Goal: Communication & Community: Ask a question

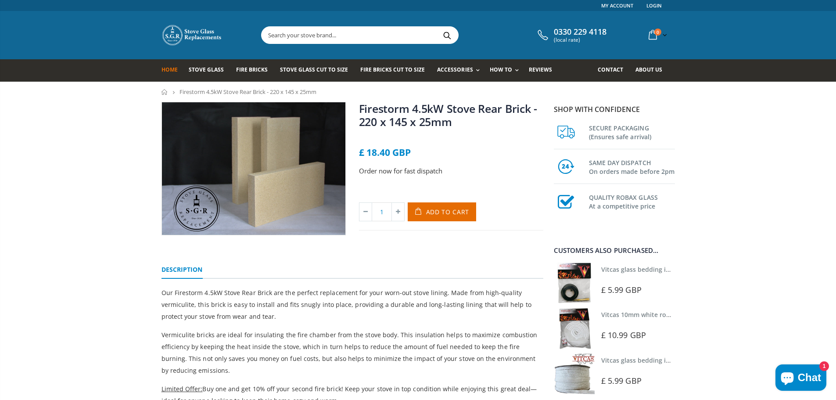
click at [170, 70] on span "Home" at bounding box center [170, 69] width 16 height 7
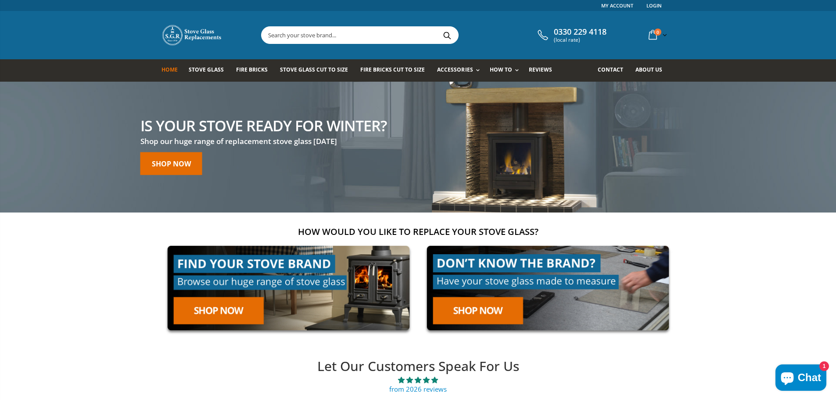
click at [382, 34] on input "text" at bounding box center [409, 35] width 295 height 17
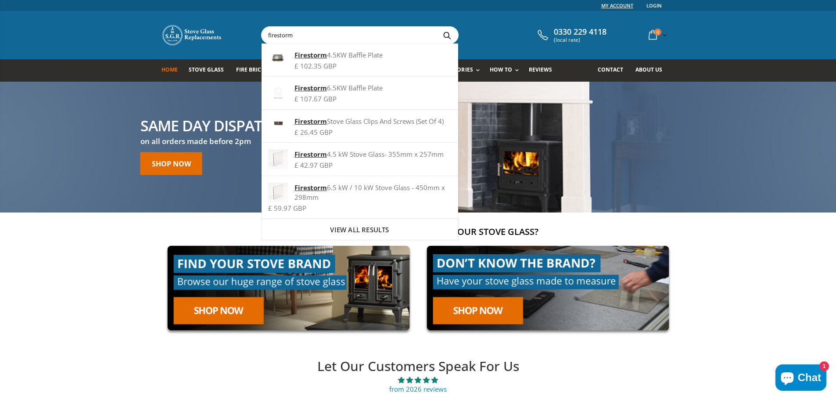
type input "firestorm"
click at [616, 7] on link "My Account" at bounding box center [617, 5] width 32 height 11
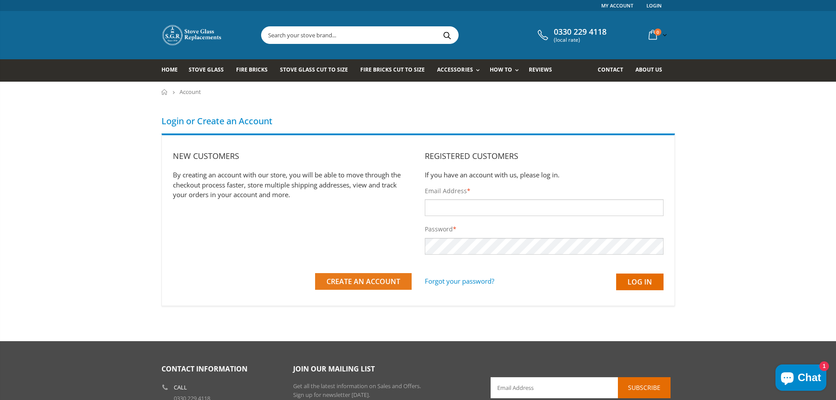
click at [341, 287] on button "Create an Account" at bounding box center [363, 281] width 97 height 17
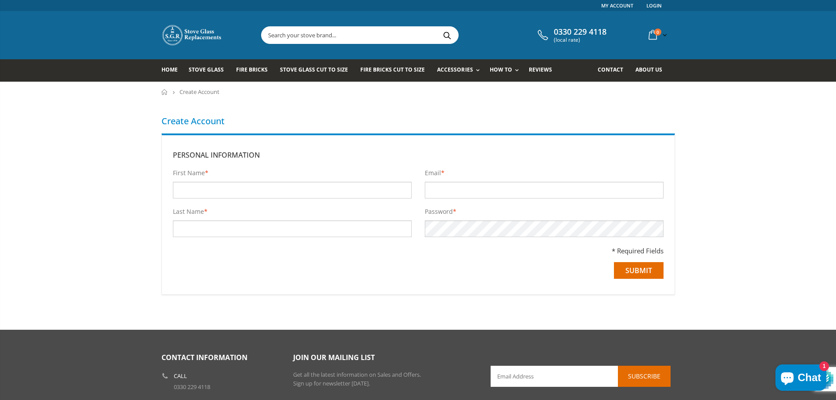
click at [261, 187] on input "First Name *" at bounding box center [292, 190] width 239 height 17
type input "[PERSON_NAME]"
click at [233, 226] on input "Last Name *" at bounding box center [292, 228] width 239 height 17
type input "[PERSON_NAME]"
click at [438, 191] on input "Email *" at bounding box center [544, 190] width 239 height 17
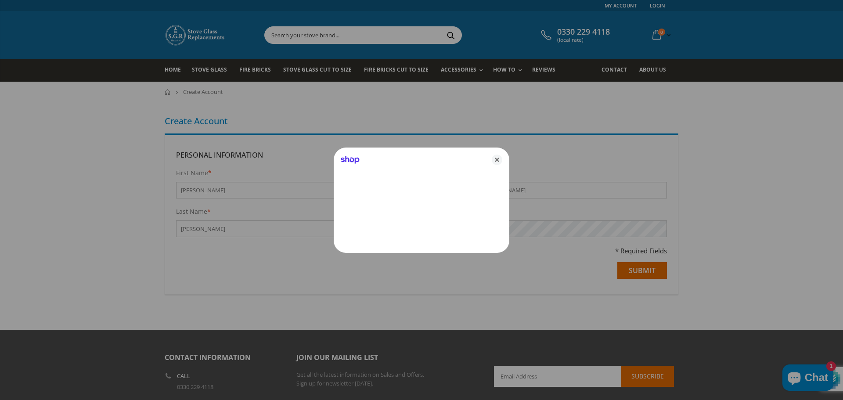
type input "[EMAIL_ADDRESS][DOMAIN_NAME]"
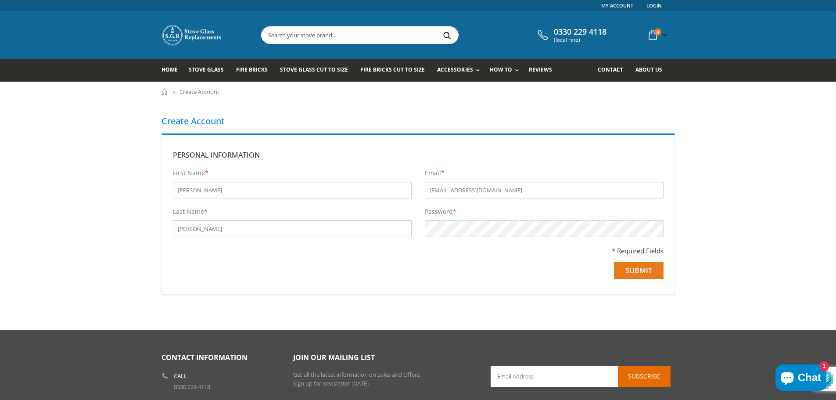
click at [638, 270] on input "Submit" at bounding box center [639, 270] width 50 height 17
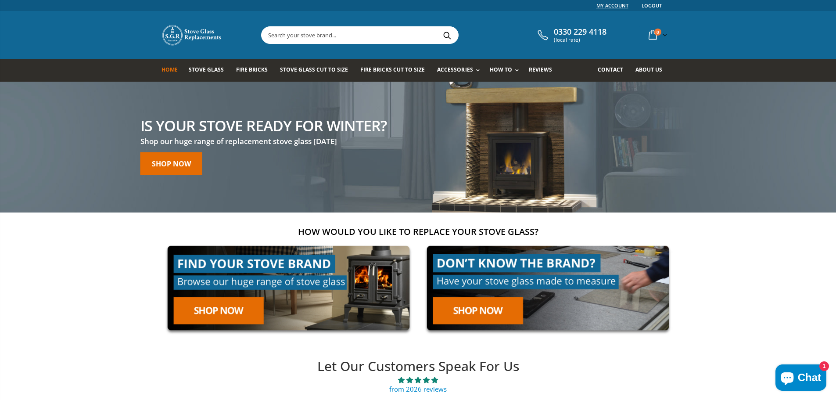
click at [615, 6] on link "My Account" at bounding box center [612, 5] width 32 height 11
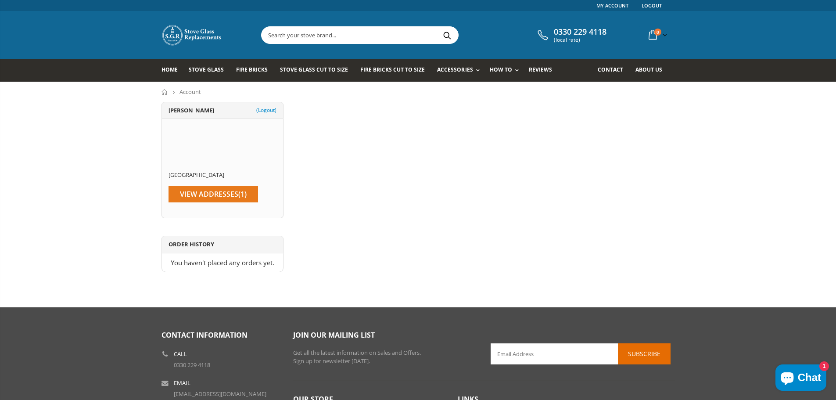
click at [206, 194] on span "View Addresses" at bounding box center [209, 194] width 58 height 10
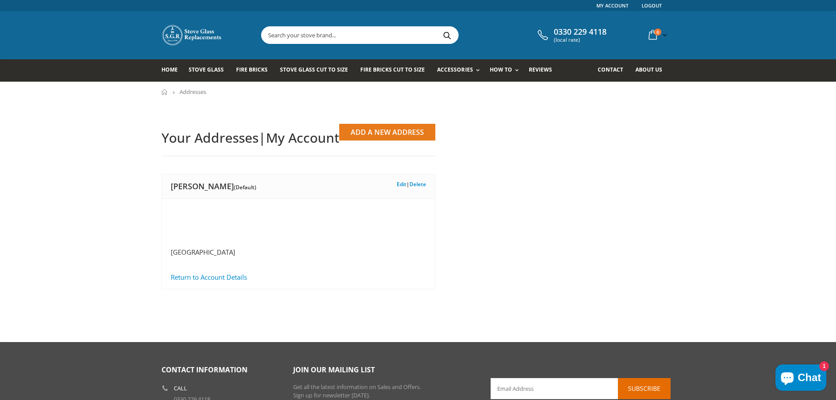
click at [377, 129] on link "Add a New Address" at bounding box center [387, 132] width 96 height 17
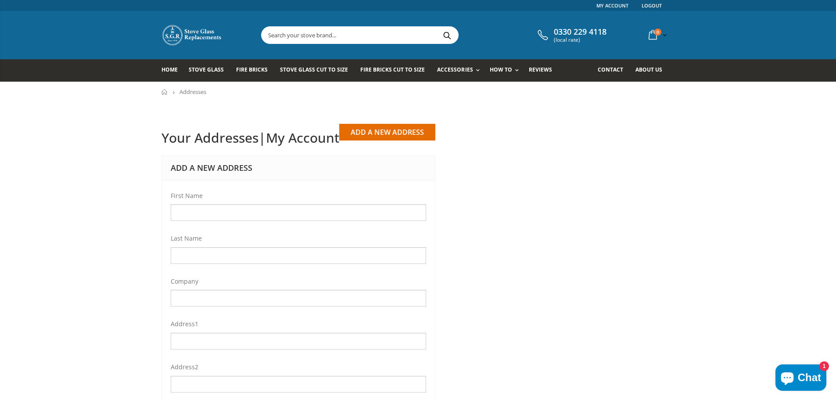
click at [215, 213] on input "First Name" at bounding box center [298, 212] width 255 height 17
type input "[PERSON_NAME]"
click at [216, 257] on input "Last Name" at bounding box center [298, 255] width 255 height 17
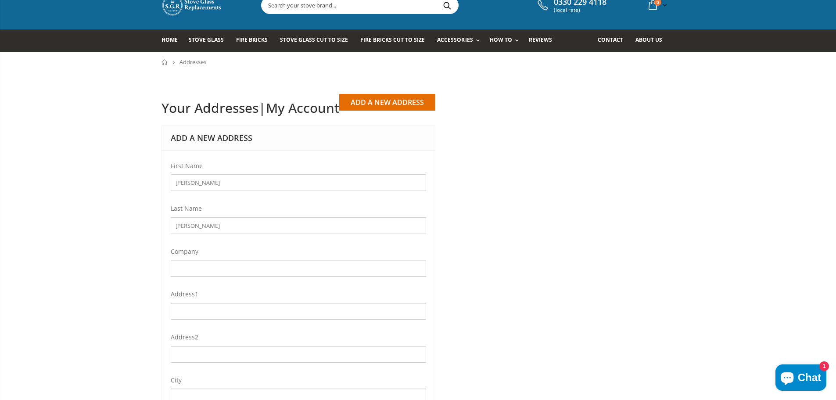
scroll to position [88, 0]
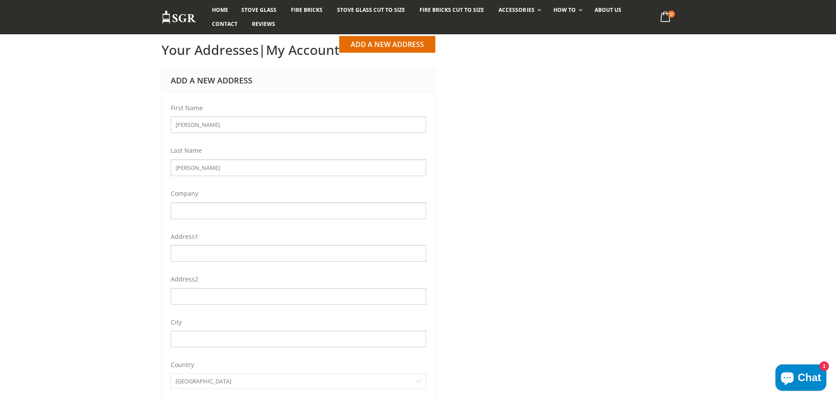
type input "[PERSON_NAME]"
click at [212, 255] on input "Address1" at bounding box center [298, 253] width 255 height 17
type input "22 [PERSON_NAME]"
click at [203, 339] on input "City" at bounding box center [298, 338] width 255 height 17
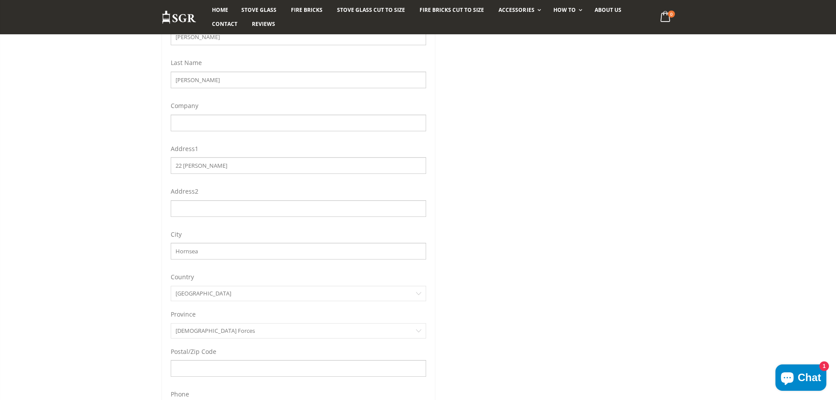
scroll to position [219, 0]
type input "Hornsea"
click at [202, 321] on input "Postal/Zip Code" at bounding box center [298, 324] width 255 height 17
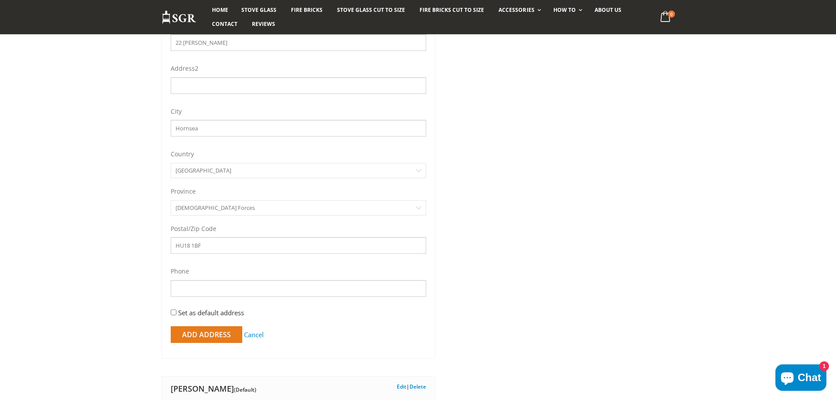
scroll to position [307, 0]
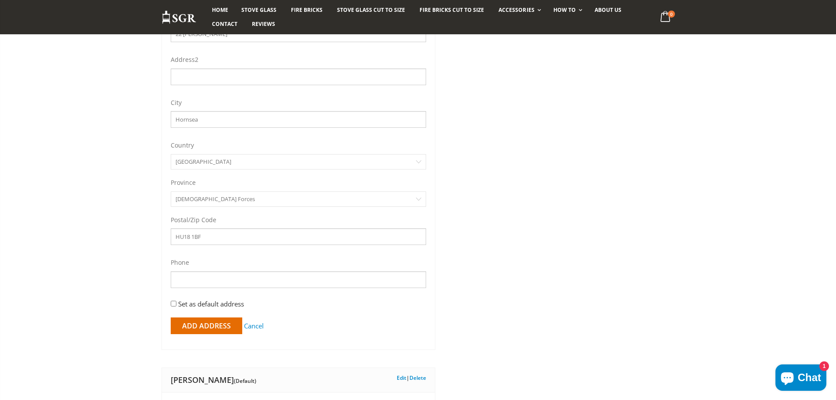
type input "HU18 1BF"
click at [207, 280] on input "Phone" at bounding box center [298, 279] width 255 height 17
type input "07469354760"
click at [174, 304] on input "Set as default address" at bounding box center [174, 304] width 6 height 6
checkbox input "true"
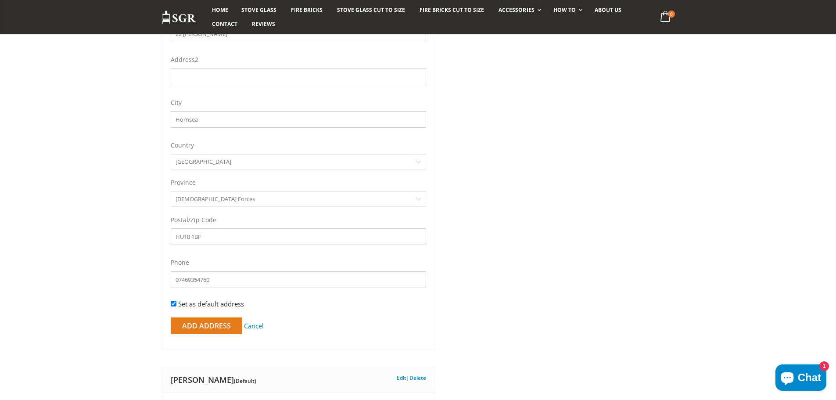
click at [187, 325] on input "Add Address" at bounding box center [207, 325] width 72 height 17
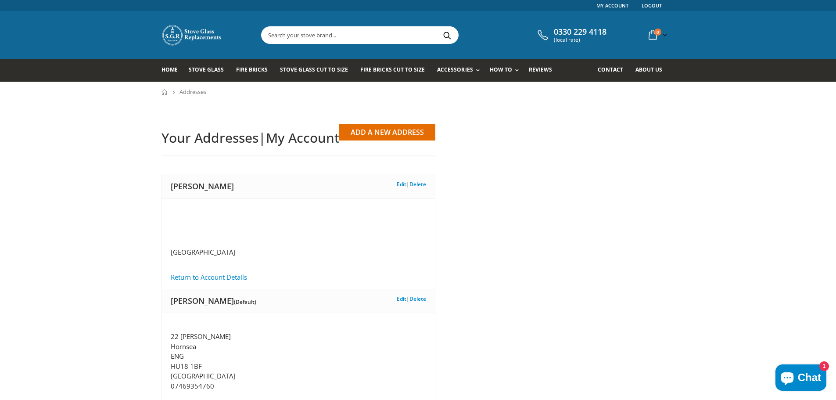
click at [339, 37] on input "text" at bounding box center [409, 35] width 295 height 17
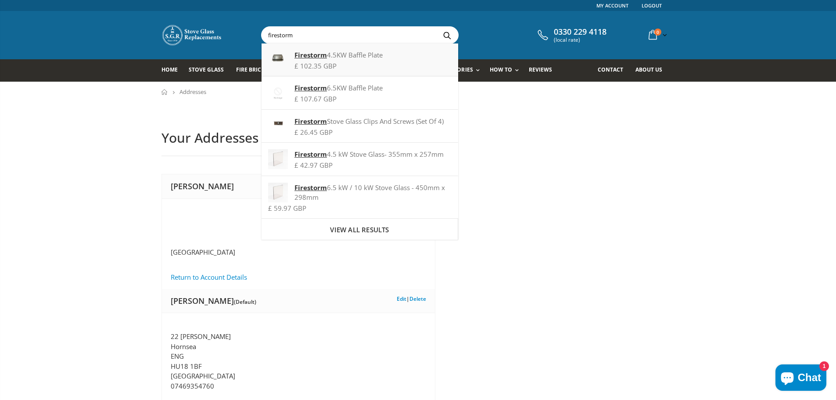
type input "firestorm"
click at [330, 54] on div "Firestorm 4.5KW Baffle Plate" at bounding box center [359, 55] width 183 height 10
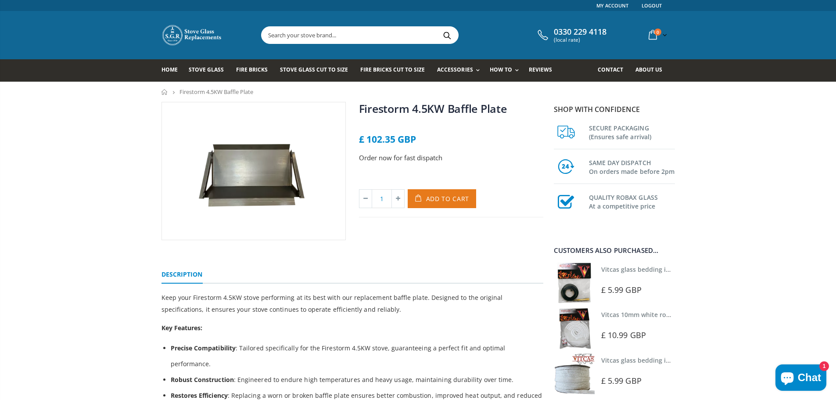
click at [440, 201] on span "Add to Cart" at bounding box center [447, 198] width 43 height 8
click at [319, 34] on input "text" at bounding box center [409, 35] width 295 height 17
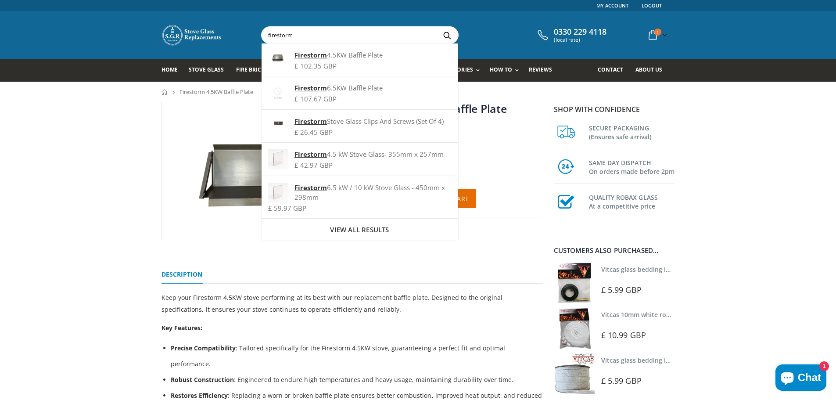
drag, startPoint x: 292, startPoint y: 38, endPoint x: 266, endPoint y: 34, distance: 27.1
click at [266, 34] on input "firestorm" at bounding box center [409, 35] width 295 height 17
type input "firestorm"
click at [697, 187] on div "Firestorm 4.5KW Baffle Plate No reviews £ 102.35 GBP Order now for fast dispatc…" at bounding box center [418, 321] width 836 height 438
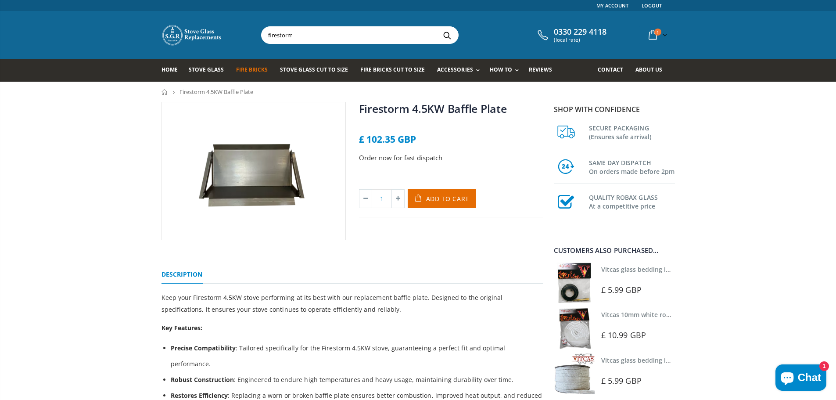
click at [245, 69] on span "Fire Bricks" at bounding box center [252, 69] width 32 height 7
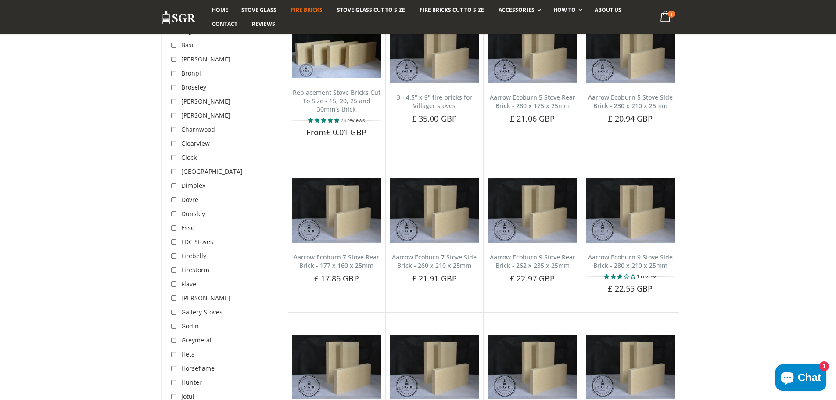
scroll to position [132, 0]
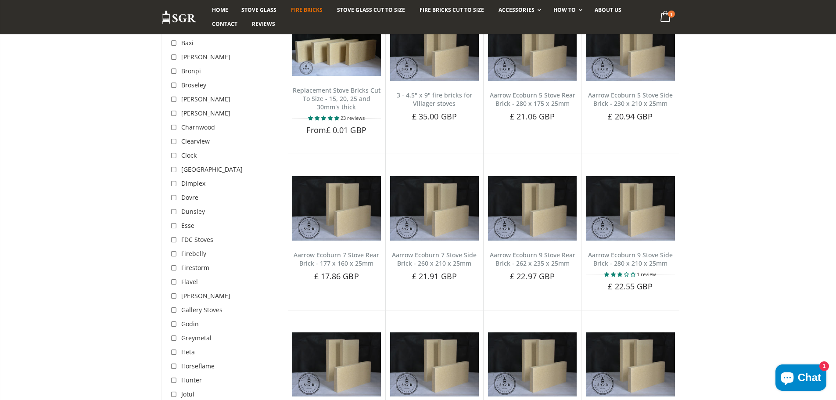
click at [175, 268] on input "checkbox" at bounding box center [175, 268] width 9 height 9
checkbox input "true"
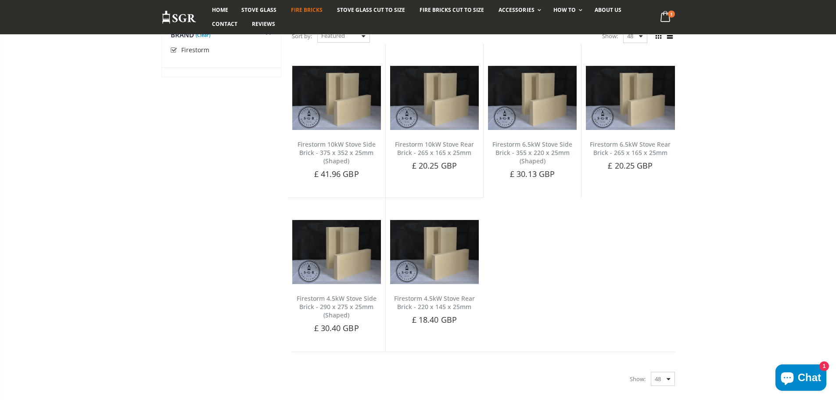
scroll to position [68, 0]
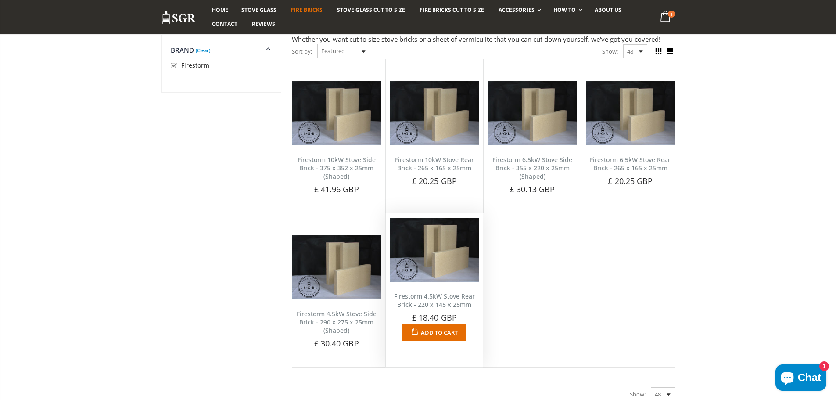
click at [427, 302] on link "Firestorm 4.5kW Stove Rear Brick - 220 x 145 x 25mm" at bounding box center [434, 300] width 81 height 17
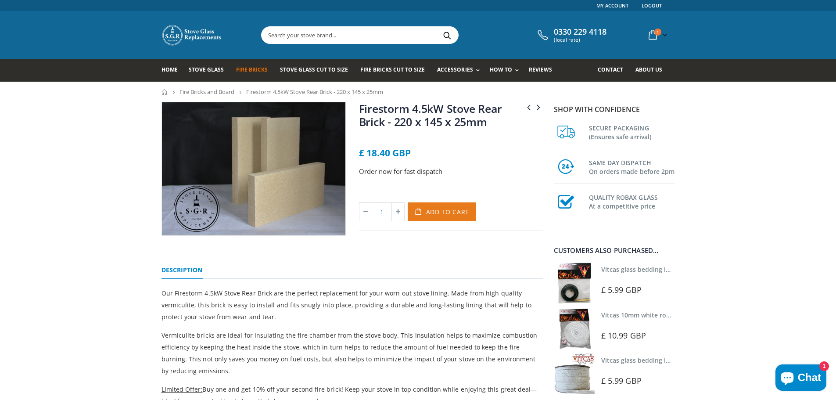
click at [432, 211] on span "Add to Cart" at bounding box center [447, 212] width 43 height 8
click at [443, 278] on ul "Description" at bounding box center [353, 267] width 382 height 23
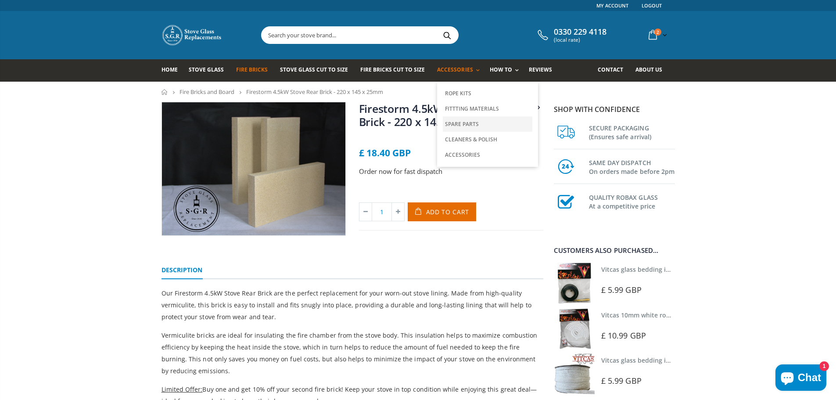
click at [462, 122] on link "Spare Parts" at bounding box center [488, 123] width 90 height 15
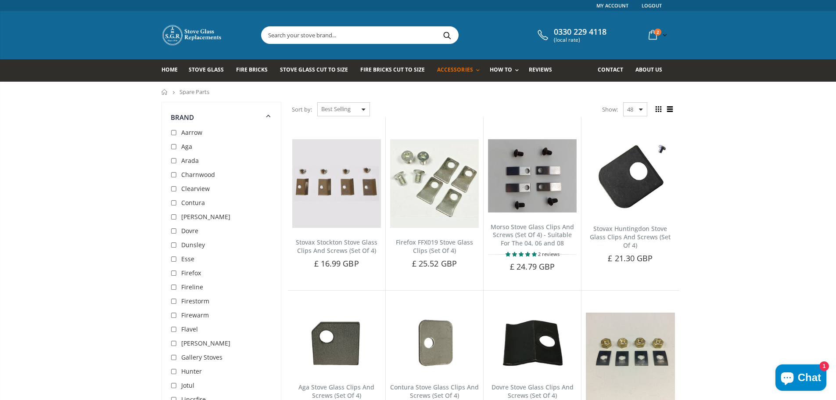
click at [322, 35] on input "text" at bounding box center [409, 35] width 295 height 17
paste input "firestorm"
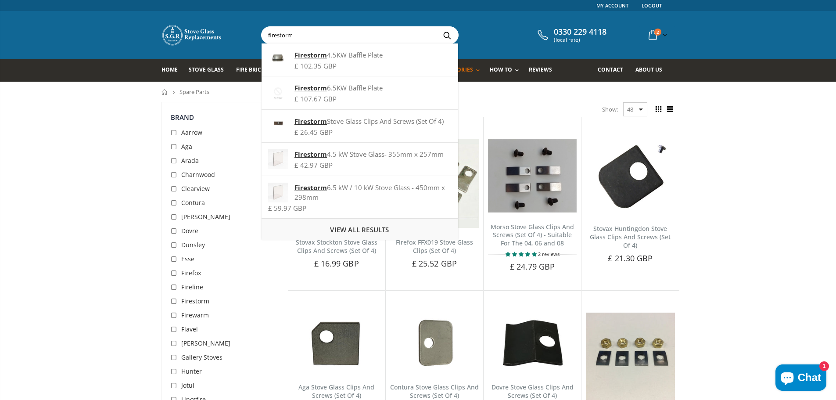
type input "firestorm"
click at [361, 229] on span "View all results" at bounding box center [359, 229] width 59 height 9
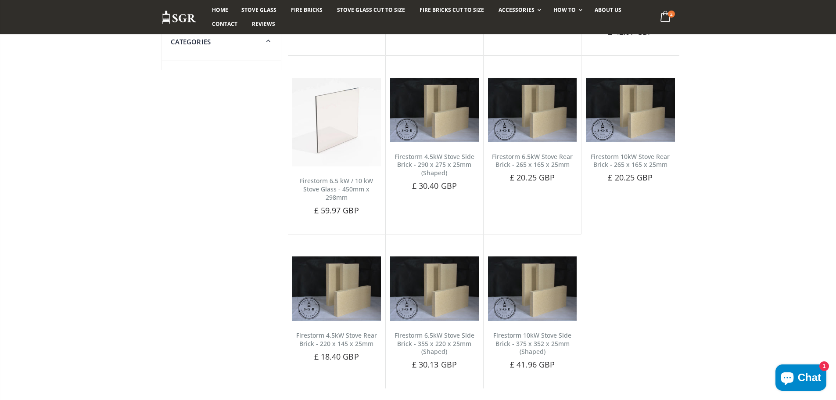
scroll to position [362, 0]
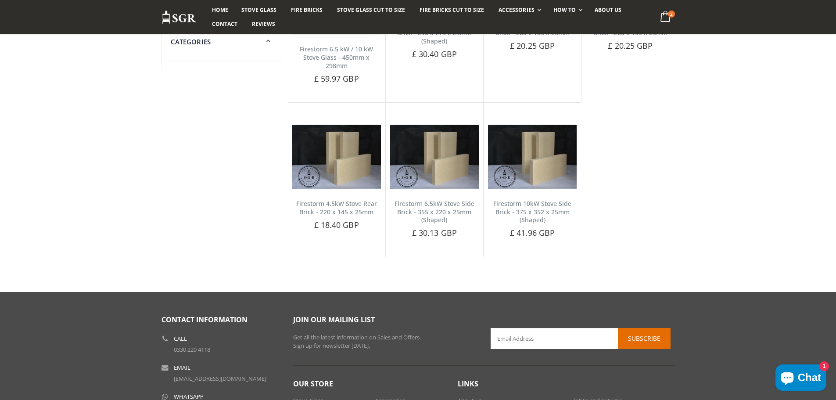
click at [792, 373] on icon "Chat window" at bounding box center [787, 378] width 13 height 13
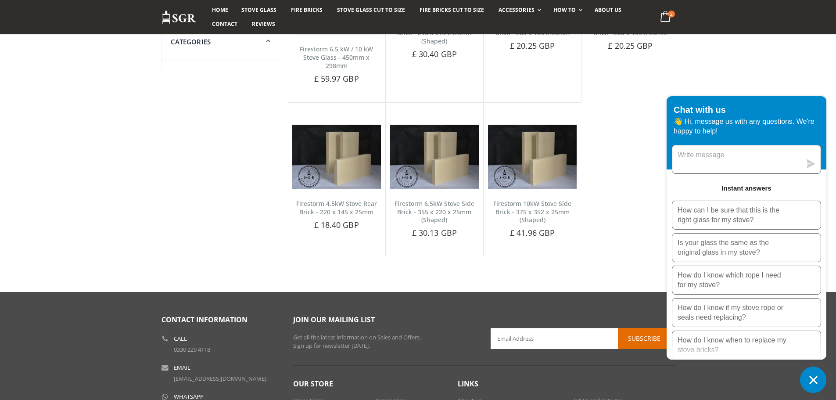
click at [698, 158] on textarea "Message us" at bounding box center [736, 159] width 129 height 28
type textarea "Hi. Do you have a 'grate' for a Firestorm 4.5KW stove?"
click at [812, 164] on icon "submit" at bounding box center [811, 163] width 8 height 9
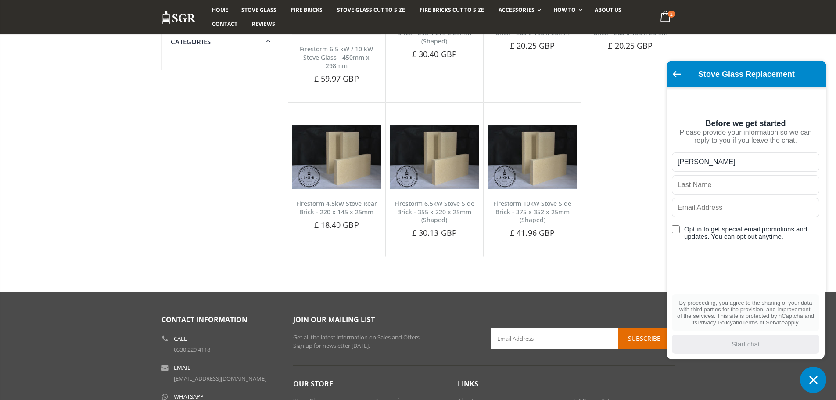
type input "[PERSON_NAME]"
click at [694, 192] on input "text" at bounding box center [745, 184] width 147 height 19
type input "[PERSON_NAME]"
click at [700, 216] on input "text" at bounding box center [745, 207] width 147 height 19
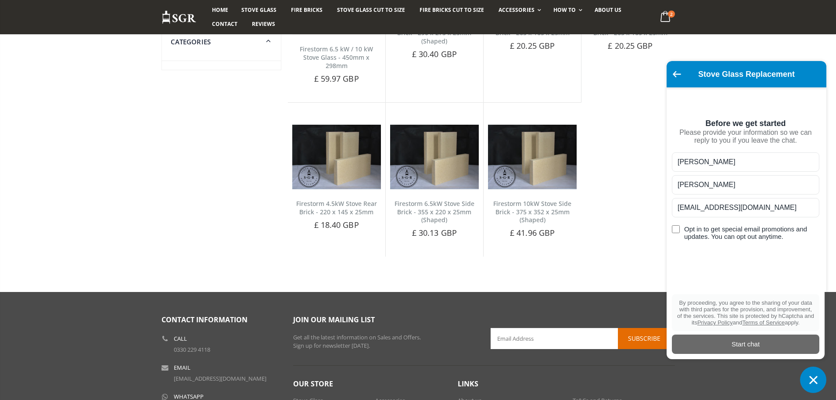
type input "[EMAIL_ADDRESS][DOMAIN_NAME]"
click at [679, 233] on input "Opt in to get special email promotions and updates. You can opt out anytime." at bounding box center [676, 229] width 8 height 8
checkbox input "true"
click at [743, 345] on div "Start chat" at bounding box center [745, 344] width 137 height 10
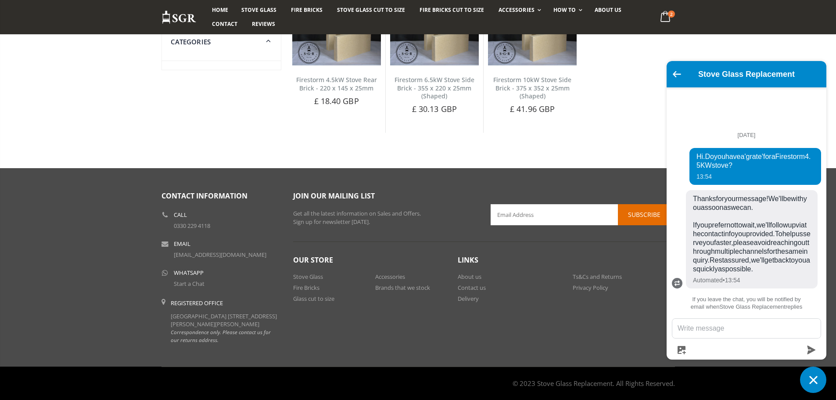
scroll to position [493, 0]
click at [816, 379] on icon "Chat window" at bounding box center [814, 380] width 14 height 14
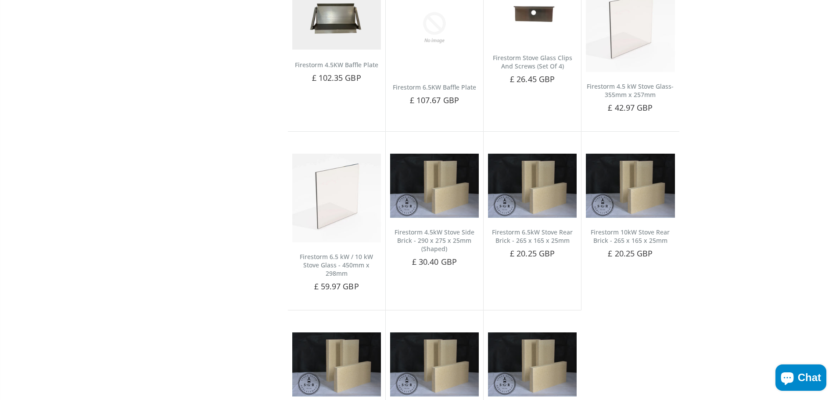
scroll to position [0, 0]
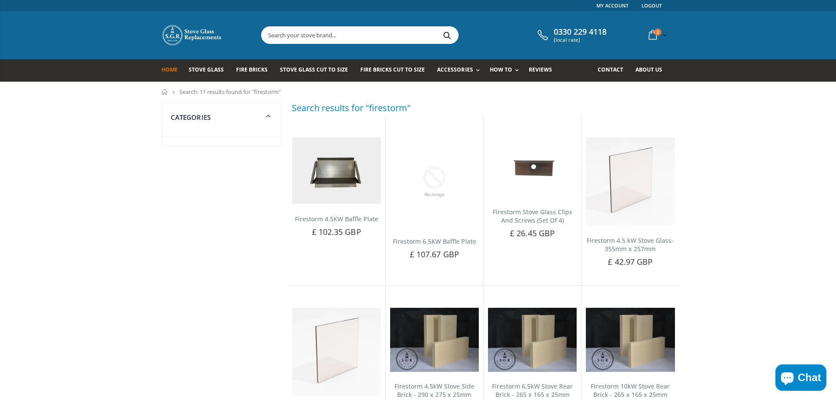
click at [175, 70] on span "Home" at bounding box center [170, 69] width 16 height 7
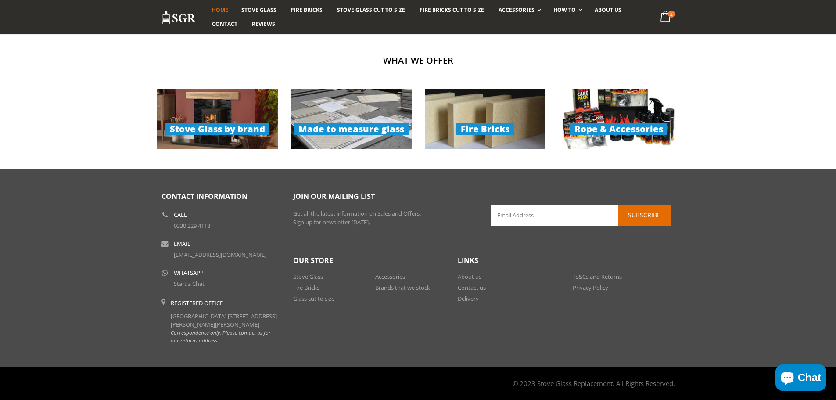
scroll to position [674, 0]
click at [395, 284] on link "Brands that we stock" at bounding box center [402, 288] width 55 height 8
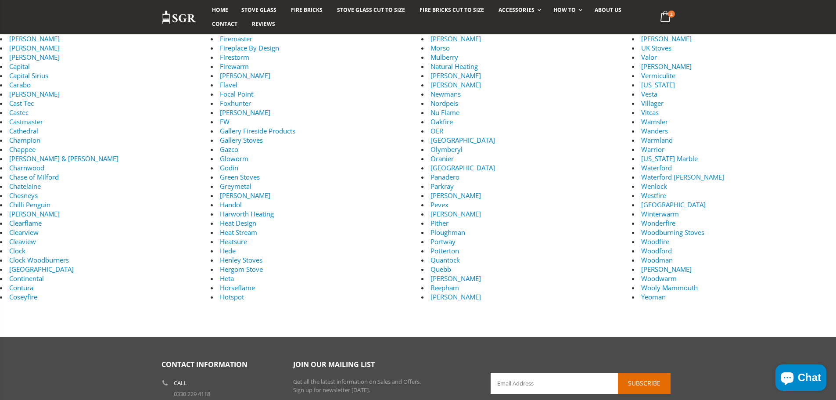
scroll to position [439, 0]
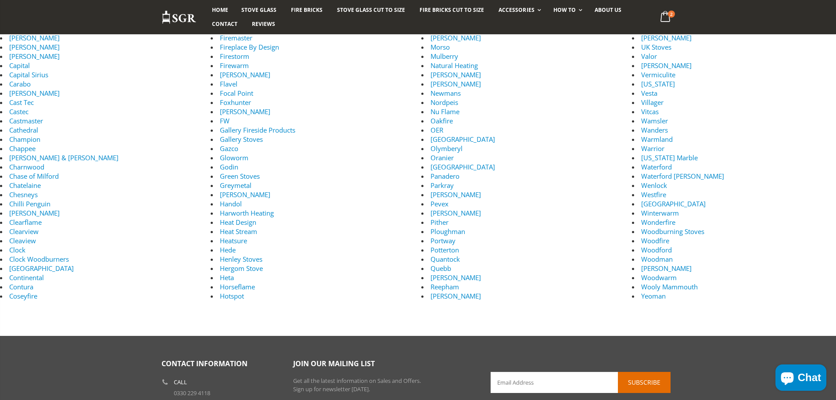
click at [232, 56] on link "Firestorm" at bounding box center [234, 56] width 29 height 9
